Goal: Find specific page/section: Find specific page/section

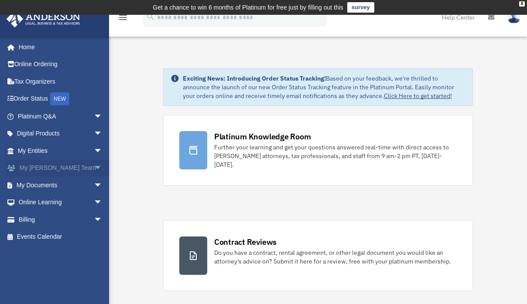
click at [94, 166] on span "arrow_drop_down" at bounding box center [102, 169] width 17 height 18
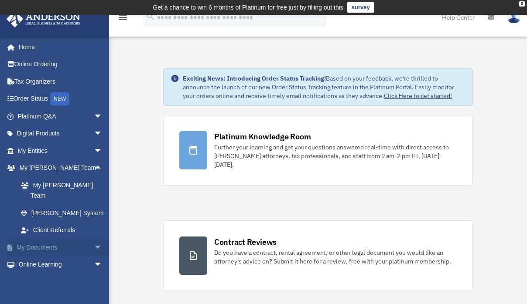
click at [50, 239] on link "My Documents arrow_drop_down" at bounding box center [60, 247] width 109 height 17
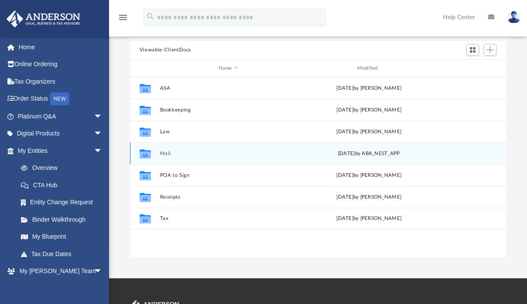
scroll to position [87, 0]
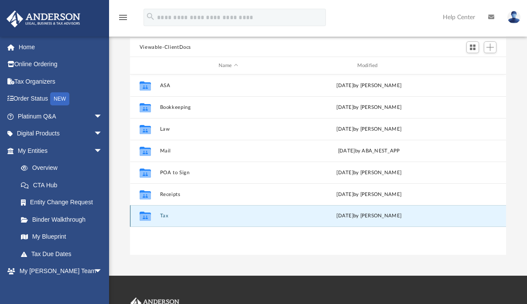
click at [166, 218] on button "Tax" at bounding box center [228, 216] width 137 height 6
click at [165, 218] on button "Tax" at bounding box center [228, 216] width 137 height 6
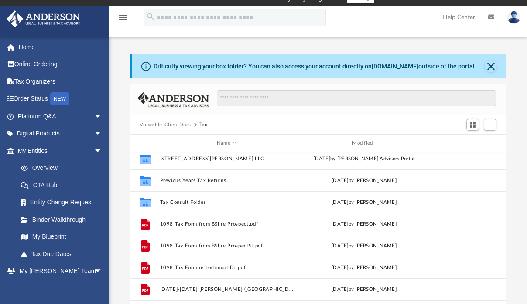
scroll to position [0, 0]
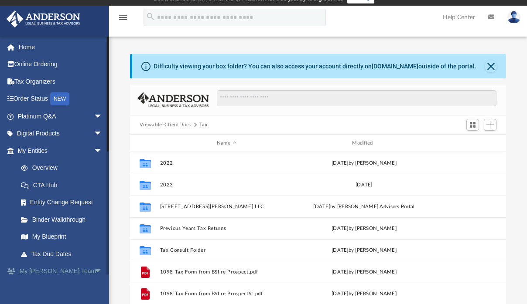
click at [94, 269] on span "arrow_drop_down" at bounding box center [102, 272] width 17 height 18
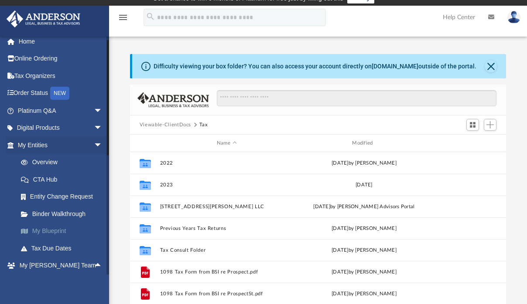
scroll to position [3, 0]
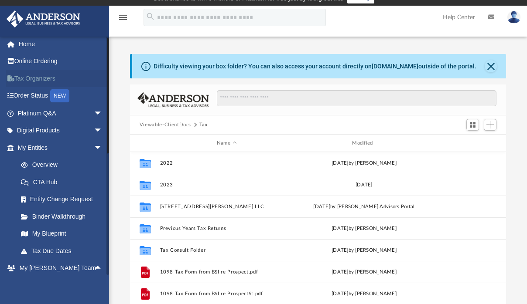
click at [31, 81] on link "Tax Organizers" at bounding box center [60, 78] width 109 height 17
